Goal: Find specific page/section: Find specific page/section

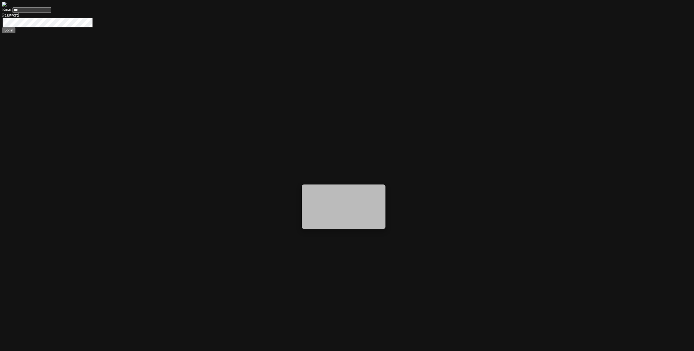
type input "****"
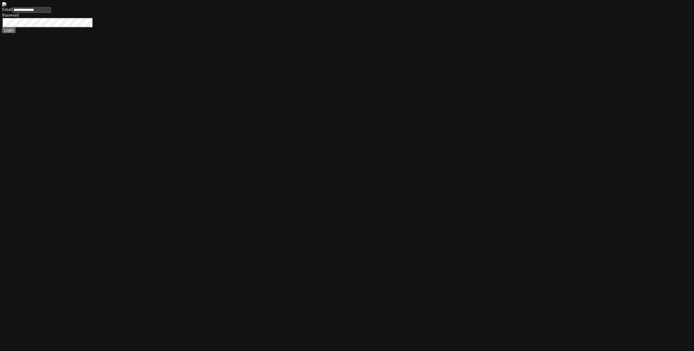
type input "**********"
click at [2, 27] on button "Login" at bounding box center [8, 30] width 13 height 6
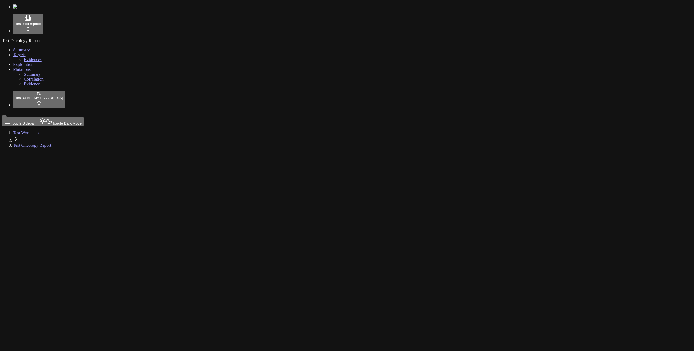
click at [24, 72] on link "Summary" at bounding box center [32, 74] width 17 height 5
